Goal: Download file/media

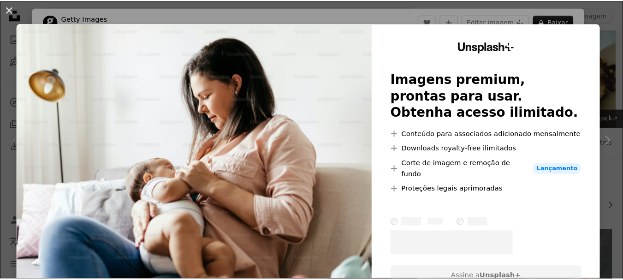
scroll to position [206, 0]
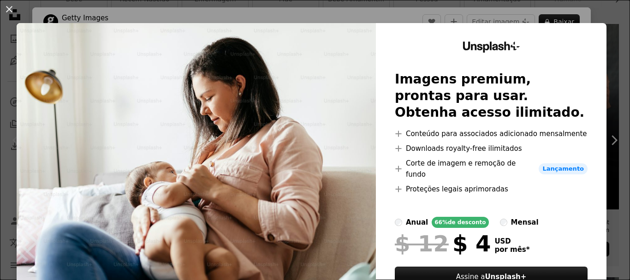
click at [582, 12] on div "An X shape Unsplash+ Imagens premium, prontas para usar. Obtenha acesso ilimita…" at bounding box center [315, 140] width 630 height 280
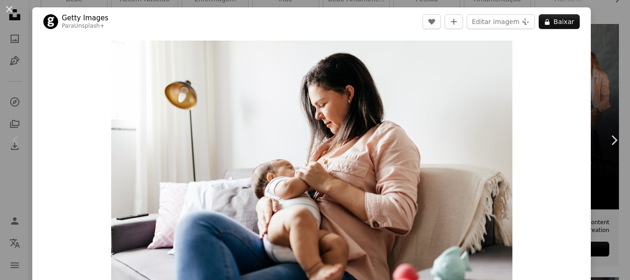
click at [591, 12] on div "An X shape Chevron left Chevron right Getty Images Para Unsplash+ A heart A plu…" at bounding box center [315, 140] width 630 height 280
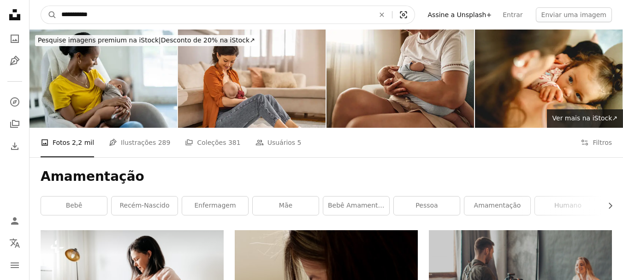
click at [414, 16] on icon "Visual search" at bounding box center [403, 14] width 22 height 9
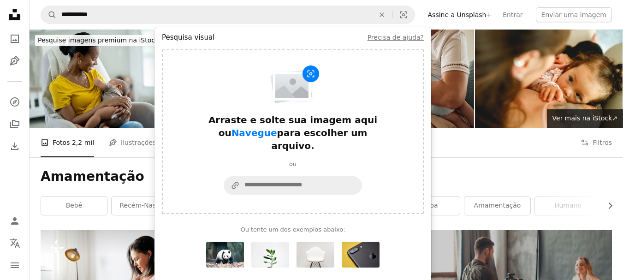
click at [533, 143] on div "A photo Fotos 2,2 mil Pen Tool Ilustrações 289 A stack of folders Coleções 381 …" at bounding box center [326, 143] width 571 height 30
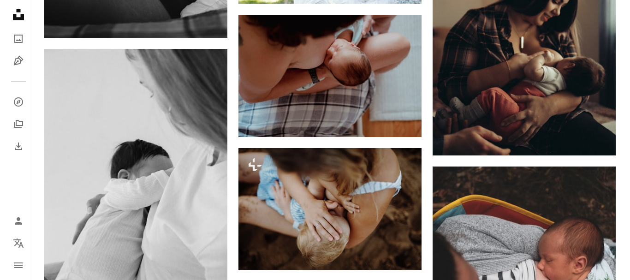
scroll to position [585, 0]
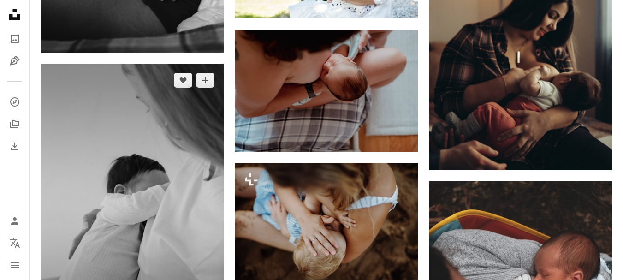
click at [188, 186] on img at bounding box center [132, 201] width 183 height 275
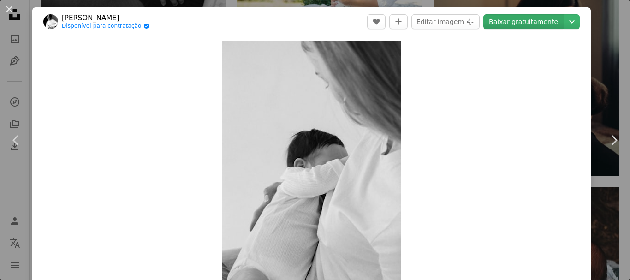
click at [542, 23] on link "Baixar gratuitamente" at bounding box center [523, 21] width 80 height 15
